Goal: Navigation & Orientation: Find specific page/section

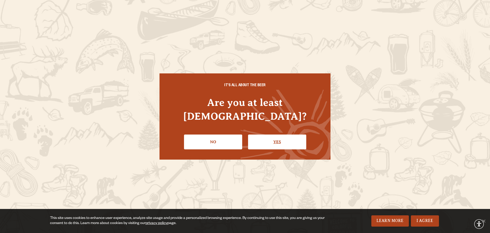
click at [274, 134] on link "Yes" at bounding box center [277, 141] width 58 height 15
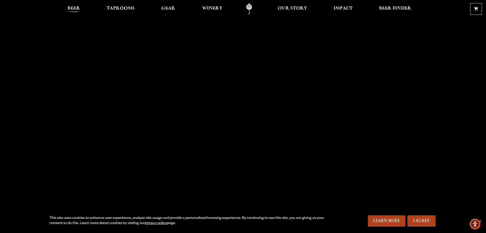
click at [76, 6] on span "Beer" at bounding box center [74, 8] width 13 height 4
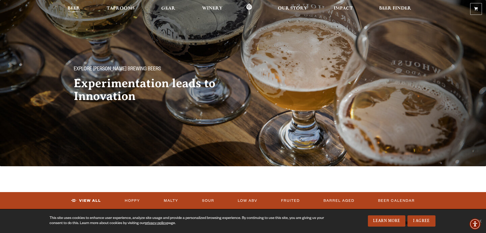
click at [68, 9] on span "Beer" at bounding box center [74, 8] width 13 height 4
click at [413, 219] on link "I Agree" at bounding box center [422, 220] width 28 height 11
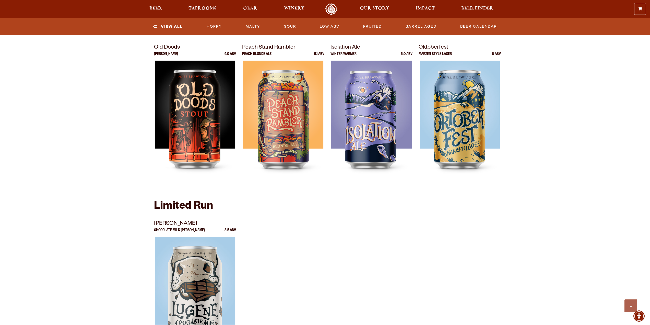
scroll to position [741, 0]
